Goal: Information Seeking & Learning: Learn about a topic

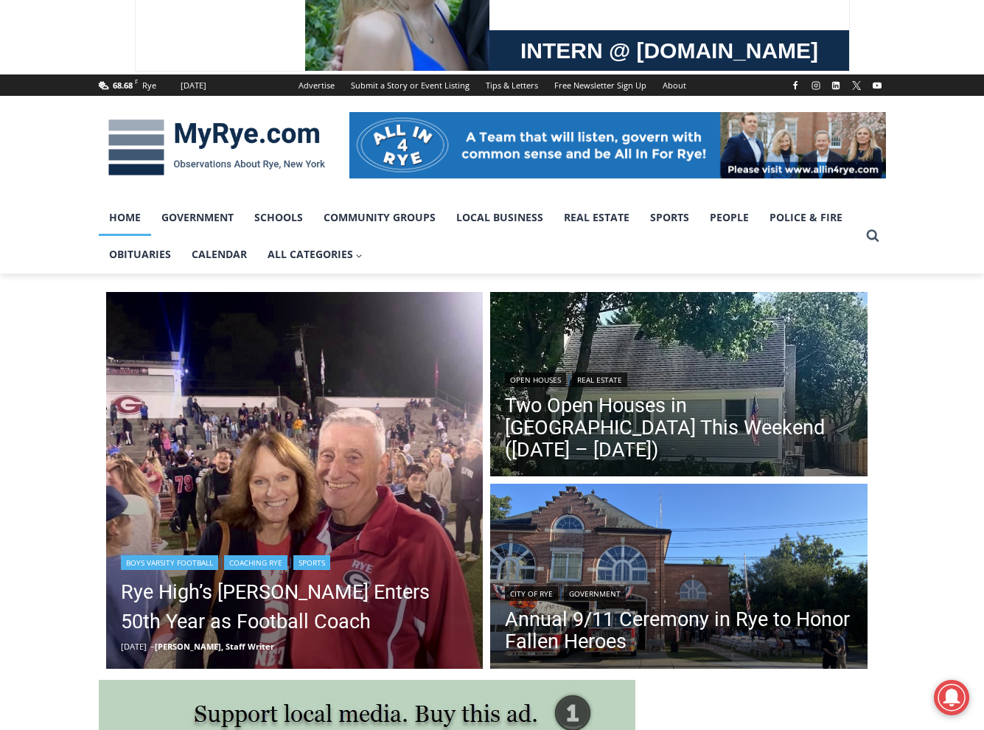
scroll to position [147, 0]
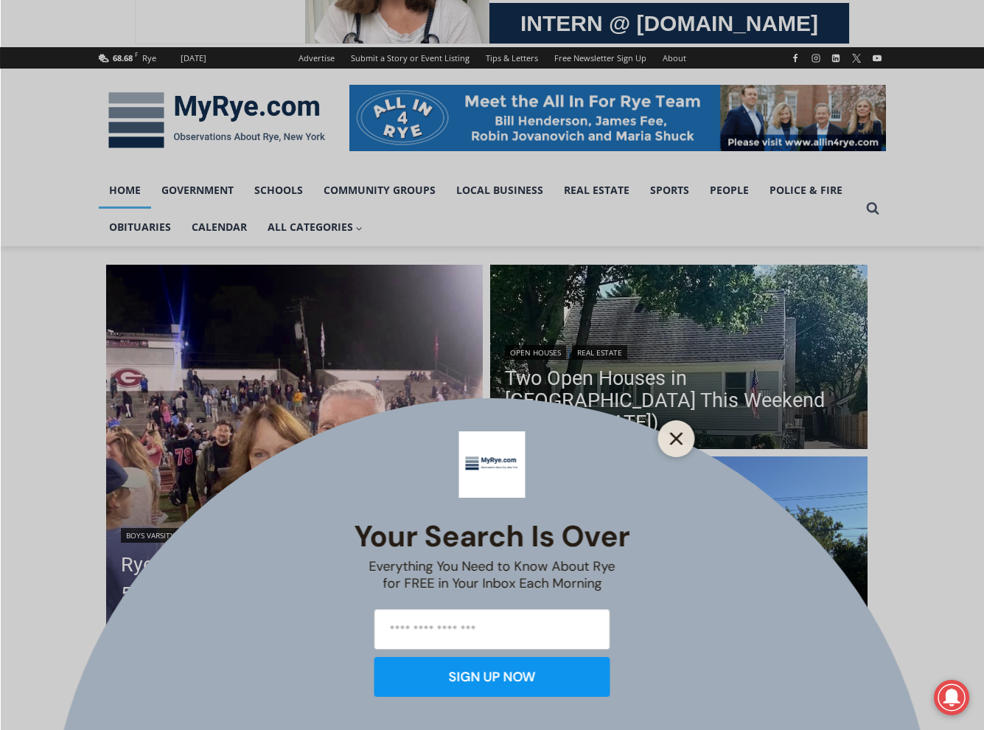
click at [680, 444] on icon "Close" at bounding box center [676, 438] width 13 height 13
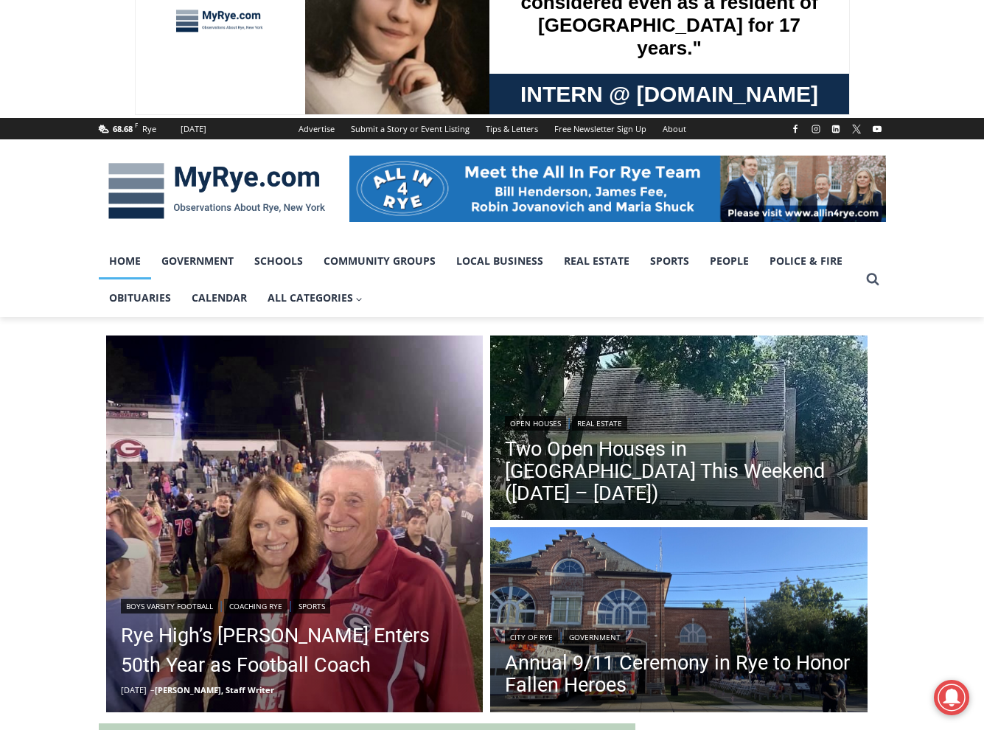
scroll to position [74, 0]
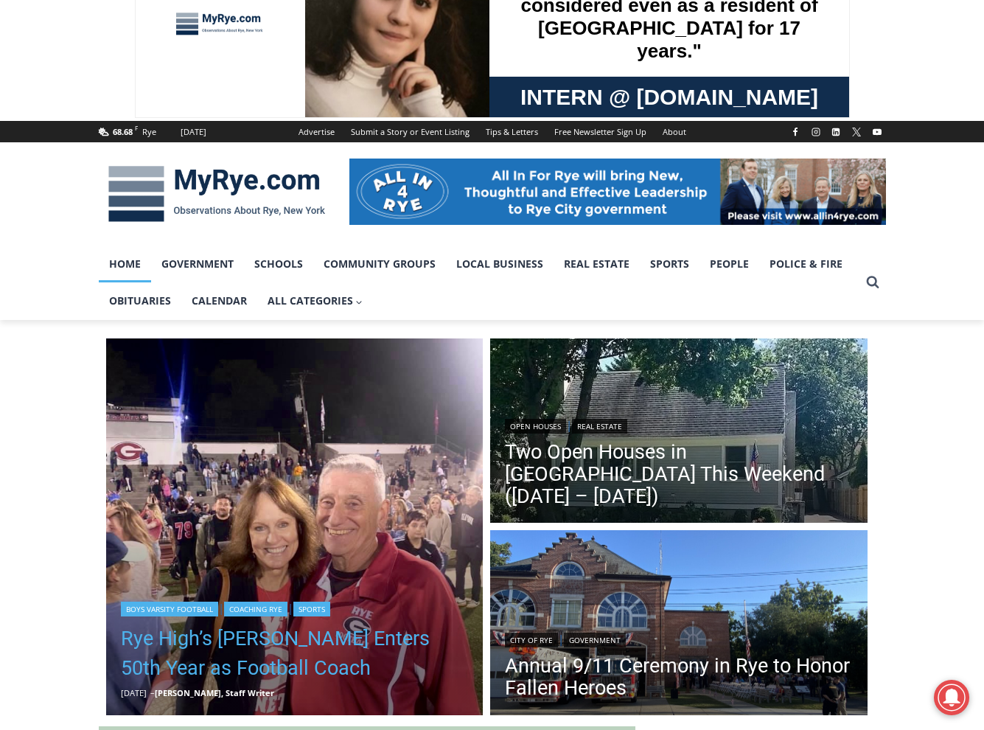
click at [352, 632] on link "Rye High’s [PERSON_NAME] Enters 50th Year as Football Coach" at bounding box center [295, 653] width 348 height 59
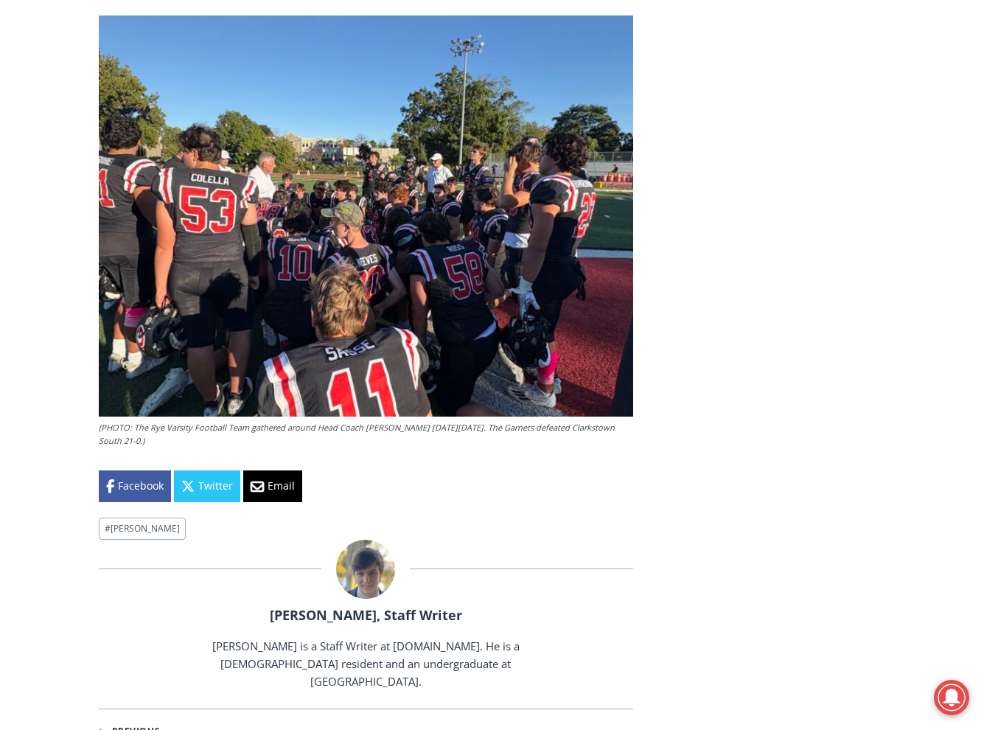
scroll to position [4939, 0]
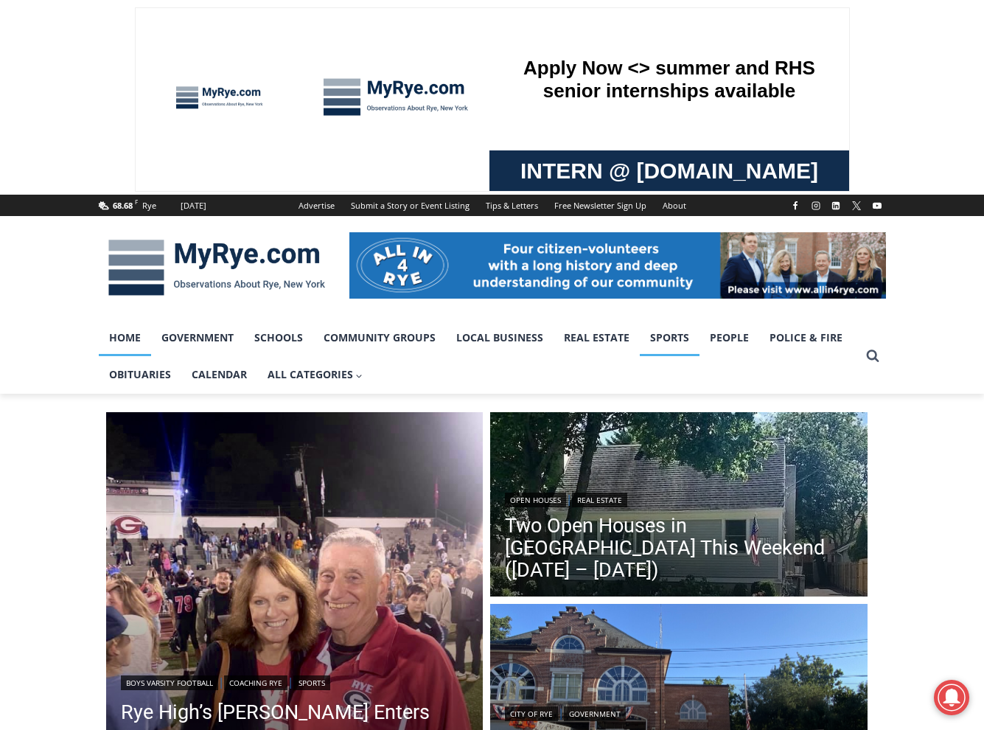
click at [681, 337] on link "Sports" at bounding box center [670, 337] width 60 height 37
